Goal: Task Accomplishment & Management: Manage account settings

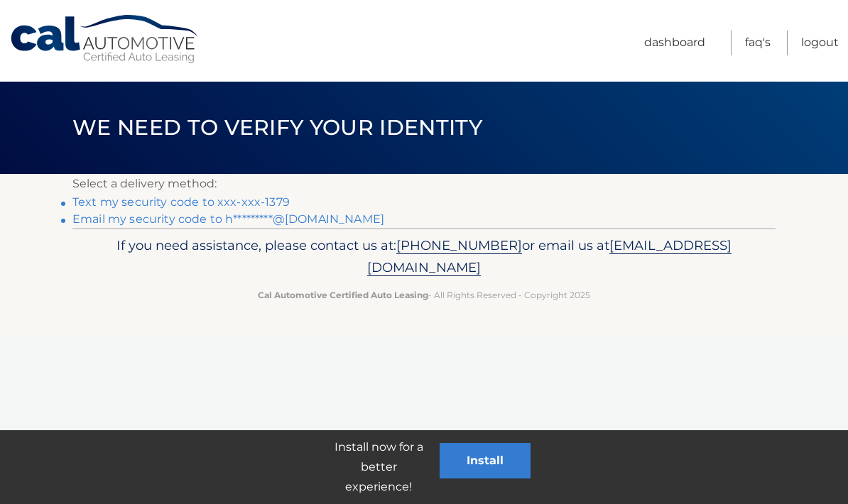
click at [261, 204] on link "Text my security code to xxx-xxx-1379" at bounding box center [180, 201] width 217 height 13
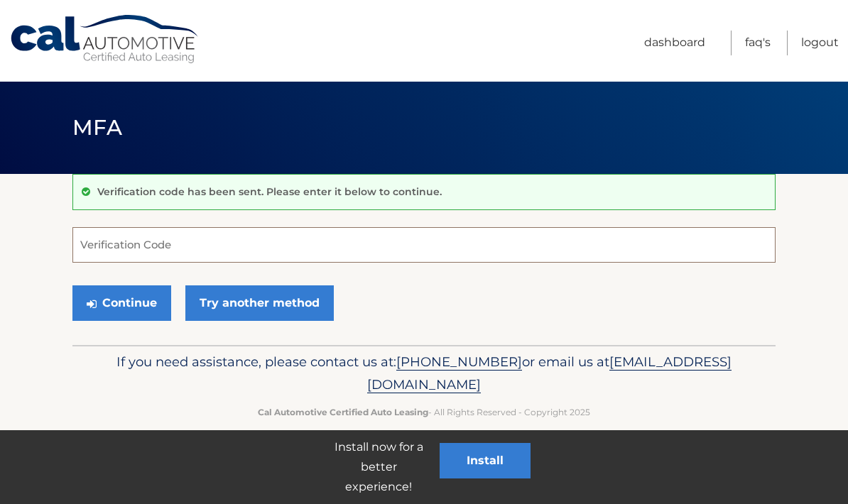
click at [375, 247] on input "Verification Code" at bounding box center [423, 245] width 703 height 36
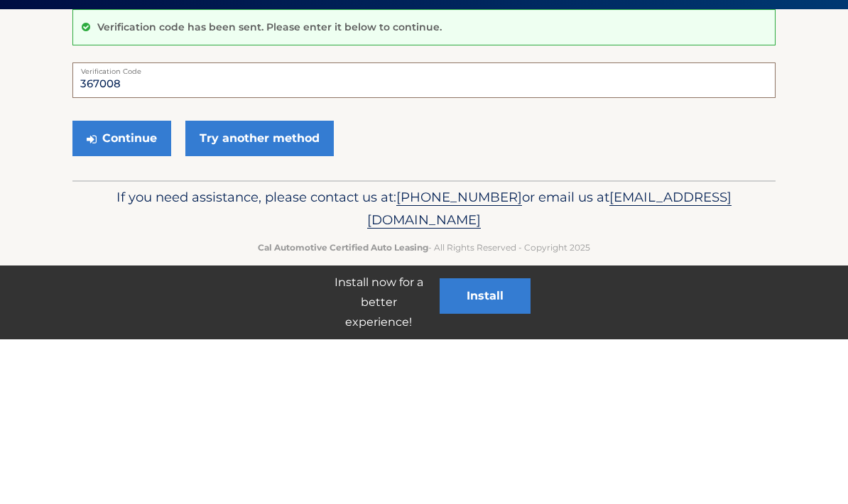
type input "367008"
click at [148, 286] on button "Continue" at bounding box center [121, 304] width 99 height 36
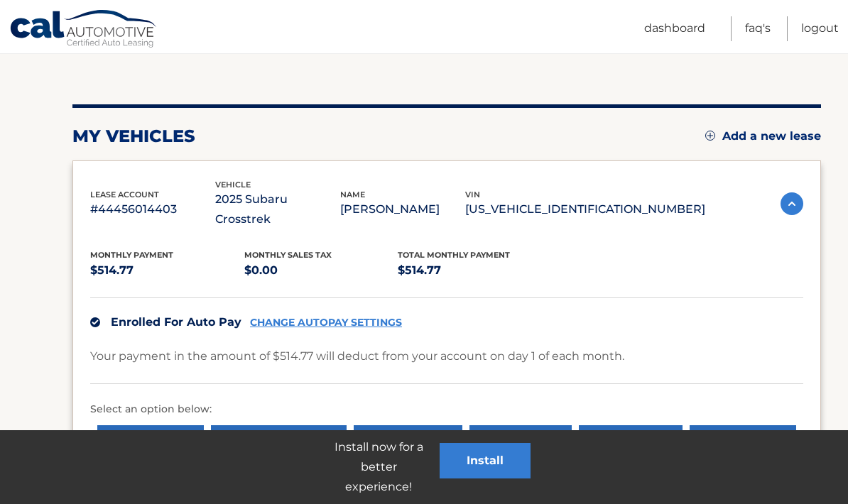
scroll to position [135, 0]
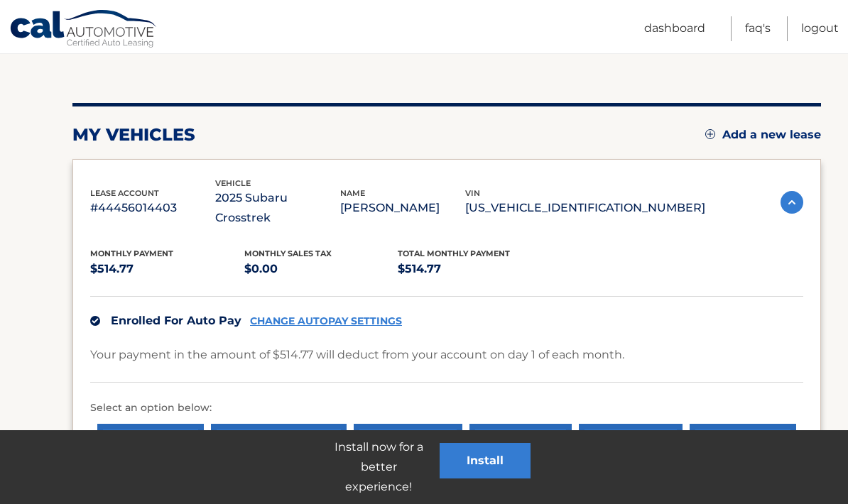
click at [499, 479] on button "Install" at bounding box center [485, 461] width 91 height 36
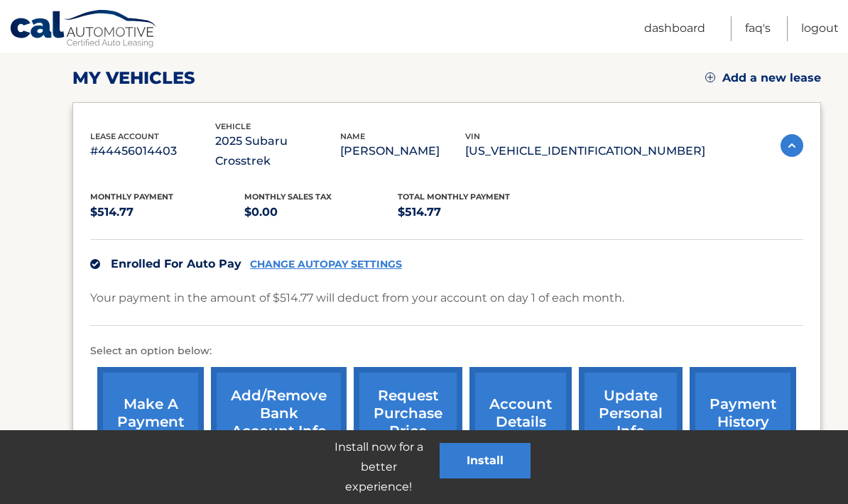
click at [502, 469] on button "Install" at bounding box center [485, 461] width 91 height 36
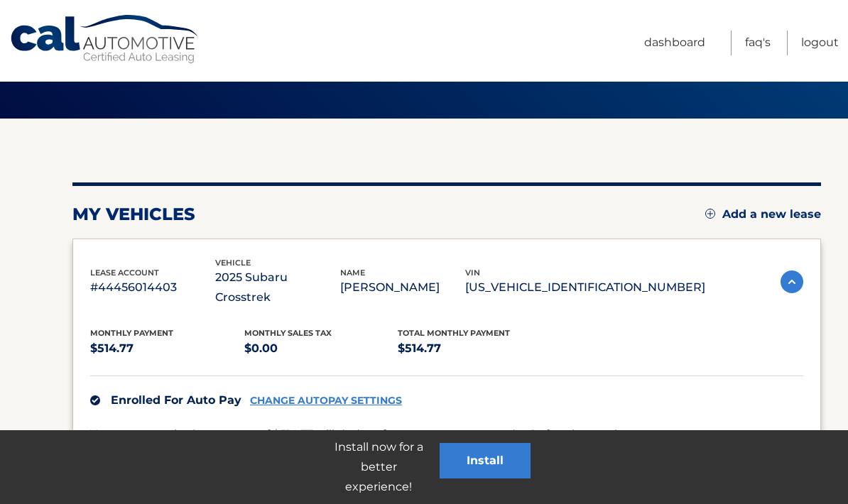
scroll to position [0, 0]
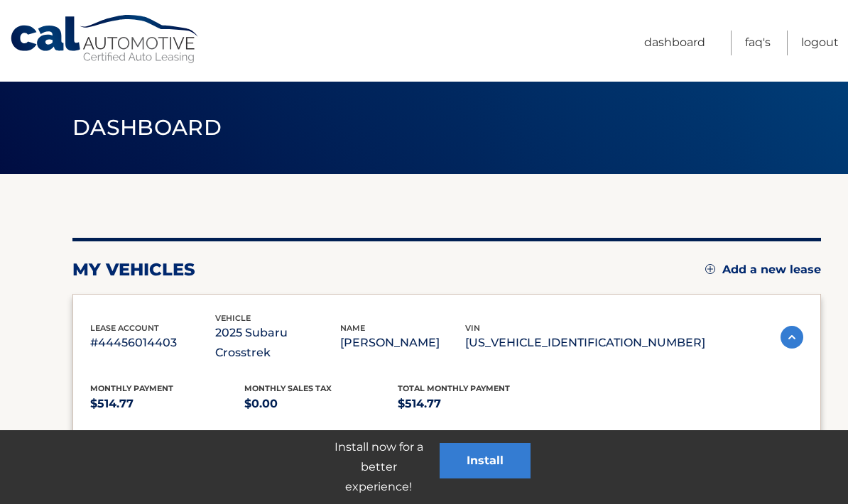
click at [795, 333] on img at bounding box center [792, 337] width 23 height 23
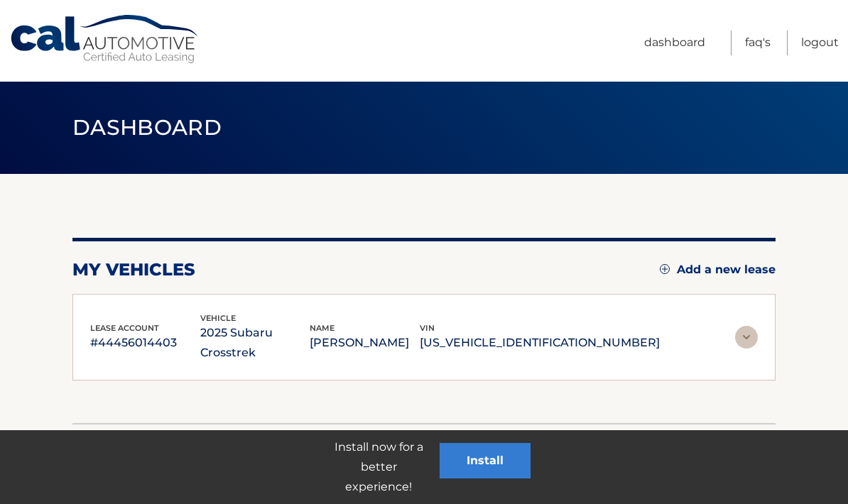
click at [749, 329] on img at bounding box center [746, 337] width 23 height 23
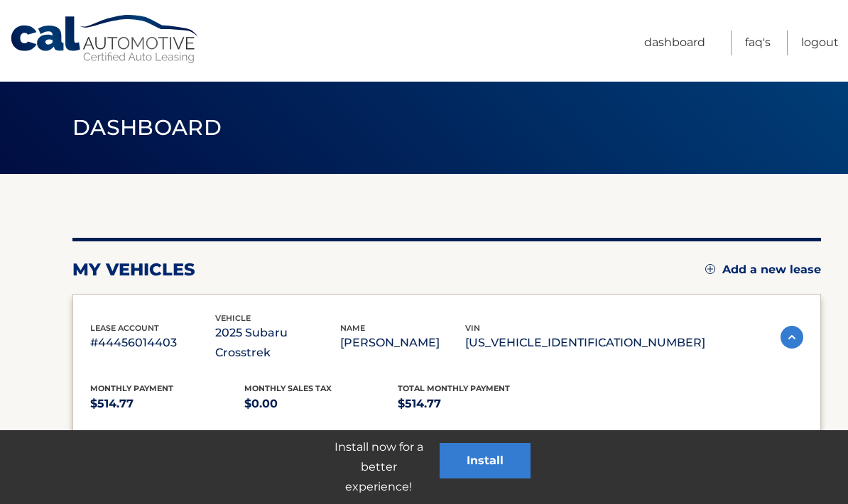
click at [811, 45] on link "Logout" at bounding box center [820, 43] width 38 height 25
